Goal: Navigation & Orientation: Find specific page/section

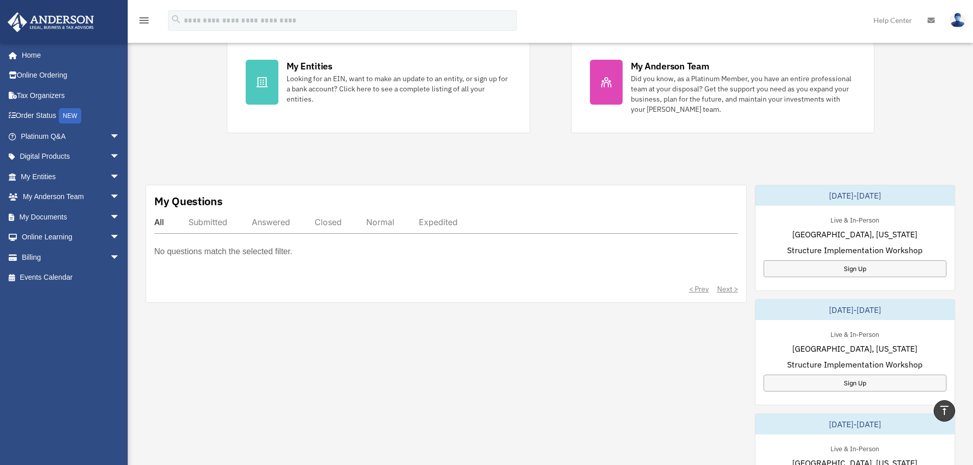
scroll to position [358, 0]
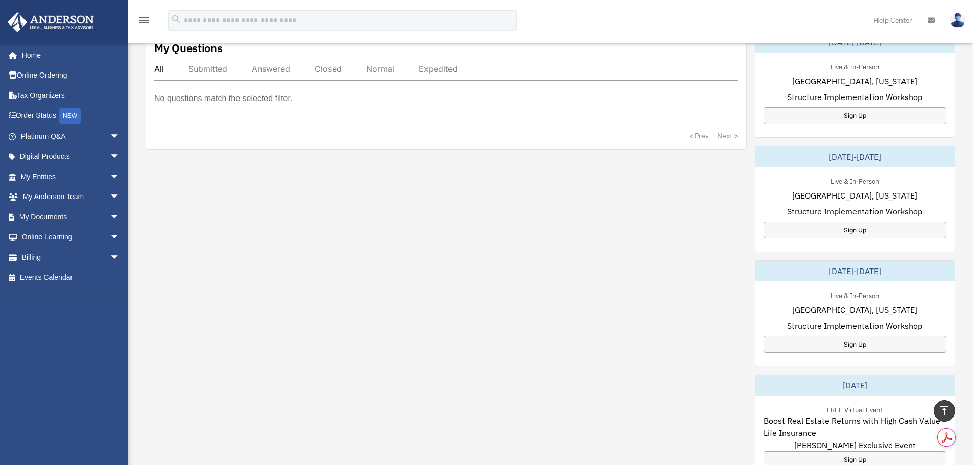
drag, startPoint x: 806, startPoint y: 273, endPoint x: 899, endPoint y: 266, distance: 93.2
click at [899, 266] on div "[DATE]-[DATE]" at bounding box center [854, 271] width 199 height 20
click at [877, 264] on div "[DATE]-[DATE]" at bounding box center [854, 271] width 199 height 20
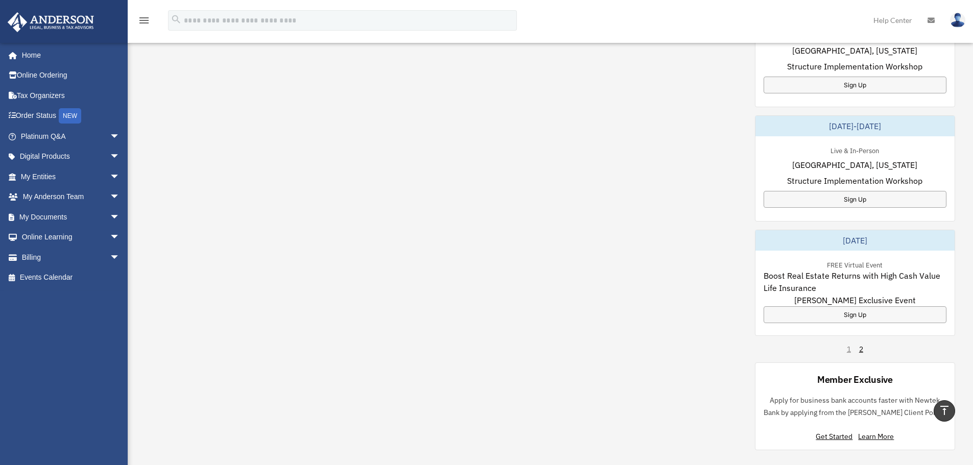
scroll to position [511, 0]
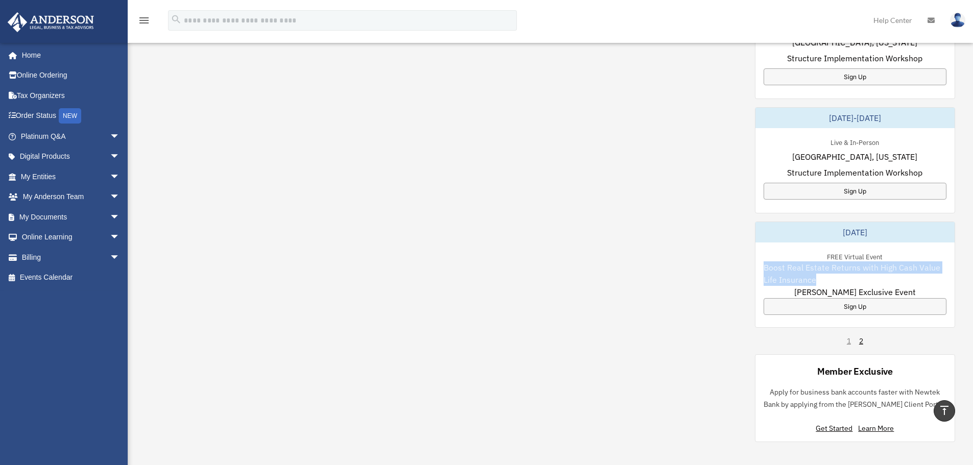
drag, startPoint x: 760, startPoint y: 267, endPoint x: 816, endPoint y: 279, distance: 57.0
click at [816, 279] on div "FREE Virtual Event Boost Real Estate Returns with High Cash Value Life Insuranc…" at bounding box center [854, 283] width 199 height 80
click at [807, 271] on span "Boost Real Estate Returns with High Cash Value Life Insurance" at bounding box center [855, 273] width 183 height 25
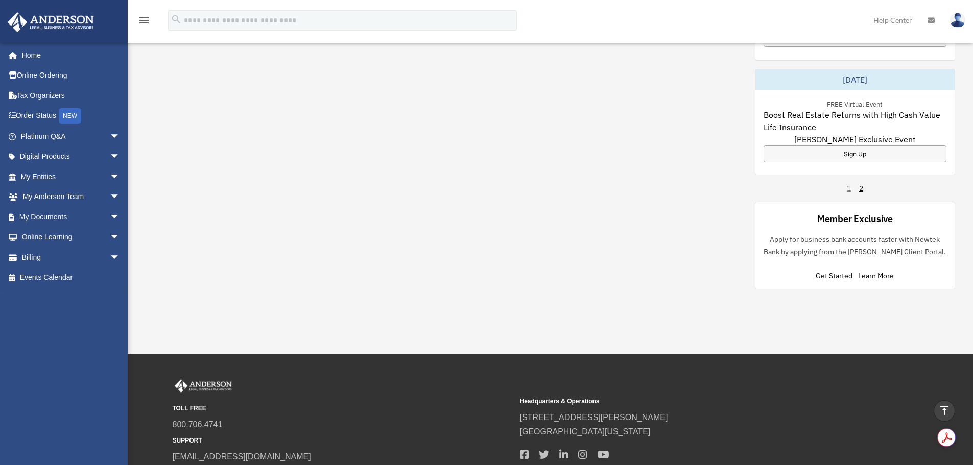
scroll to position [664, 0]
drag, startPoint x: 787, startPoint y: 250, endPoint x: 900, endPoint y: 249, distance: 112.9
click at [900, 249] on p "Apply for business bank accounts faster with Newtek Bank by applying from the […" at bounding box center [855, 245] width 183 height 25
click at [879, 247] on p "Apply for business bank accounts faster with Newtek Bank by applying from the […" at bounding box center [855, 245] width 183 height 25
drag, startPoint x: 914, startPoint y: 251, endPoint x: 797, endPoint y: 251, distance: 117.0
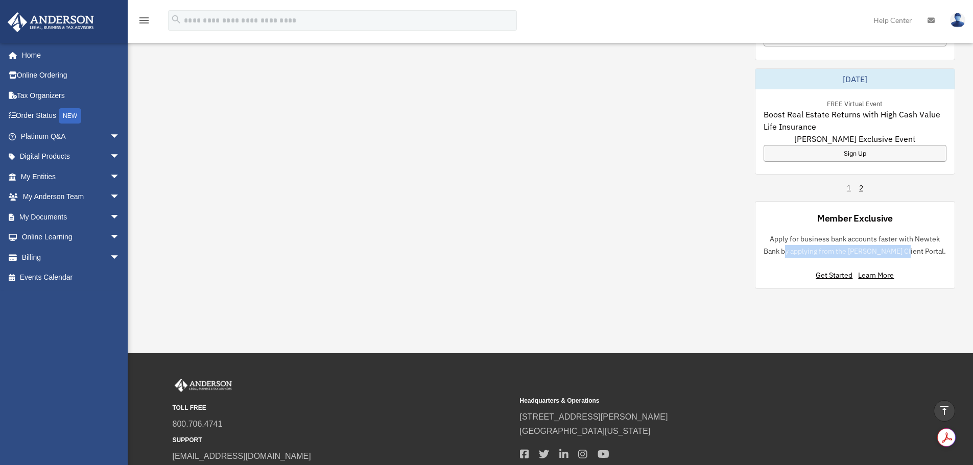
click at [797, 251] on p "Apply for business bank accounts faster with Newtek Bank by applying from the […" at bounding box center [855, 245] width 183 height 25
click at [818, 252] on p "Apply for business bank accounts faster with Newtek Bank by applying from the […" at bounding box center [855, 245] width 183 height 25
drag, startPoint x: 804, startPoint y: 252, endPoint x: 912, endPoint y: 251, distance: 107.8
click at [912, 251] on p "Apply for business bank accounts faster with Newtek Bank by applying from the […" at bounding box center [855, 245] width 183 height 25
click at [852, 249] on p "Apply for business bank accounts faster with Newtek Bank by applying from the […" at bounding box center [855, 245] width 183 height 25
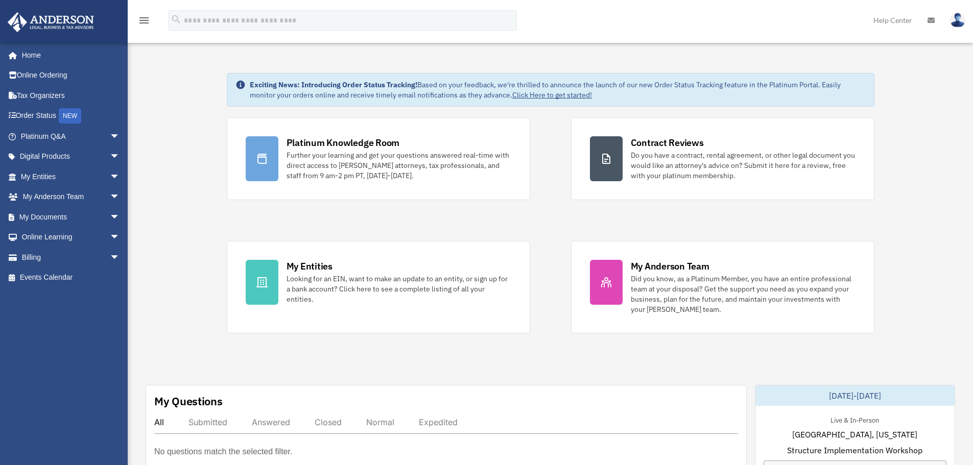
scroll to position [0, 0]
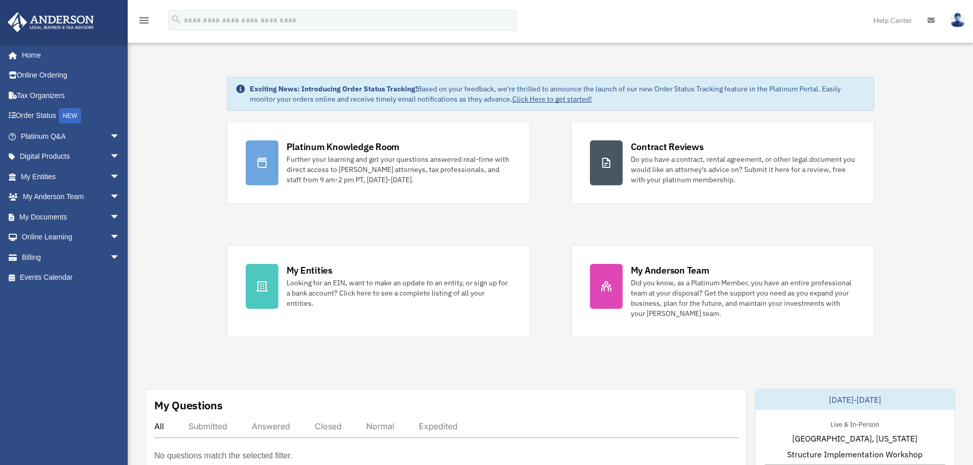
click at [110, 236] on span "arrow_drop_down" at bounding box center [120, 237] width 20 height 21
click at [110, 236] on span "arrow_drop_up" at bounding box center [120, 237] width 20 height 21
drag, startPoint x: 140, startPoint y: 171, endPoint x: 185, endPoint y: 77, distance: 104.0
drag, startPoint x: 185, startPoint y: 77, endPoint x: 661, endPoint y: 108, distance: 477.0
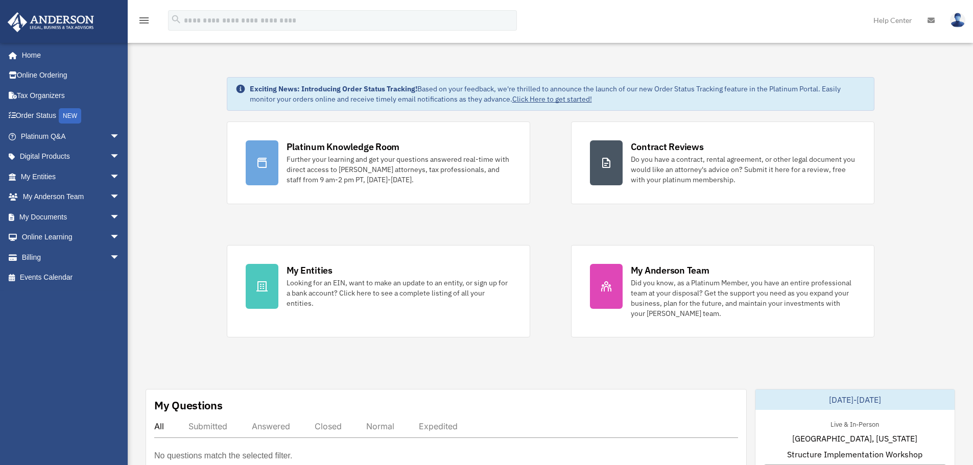
click at [32, 96] on link "Tax Organizers" at bounding box center [71, 95] width 128 height 20
